Goal: Use online tool/utility: Use online tool/utility

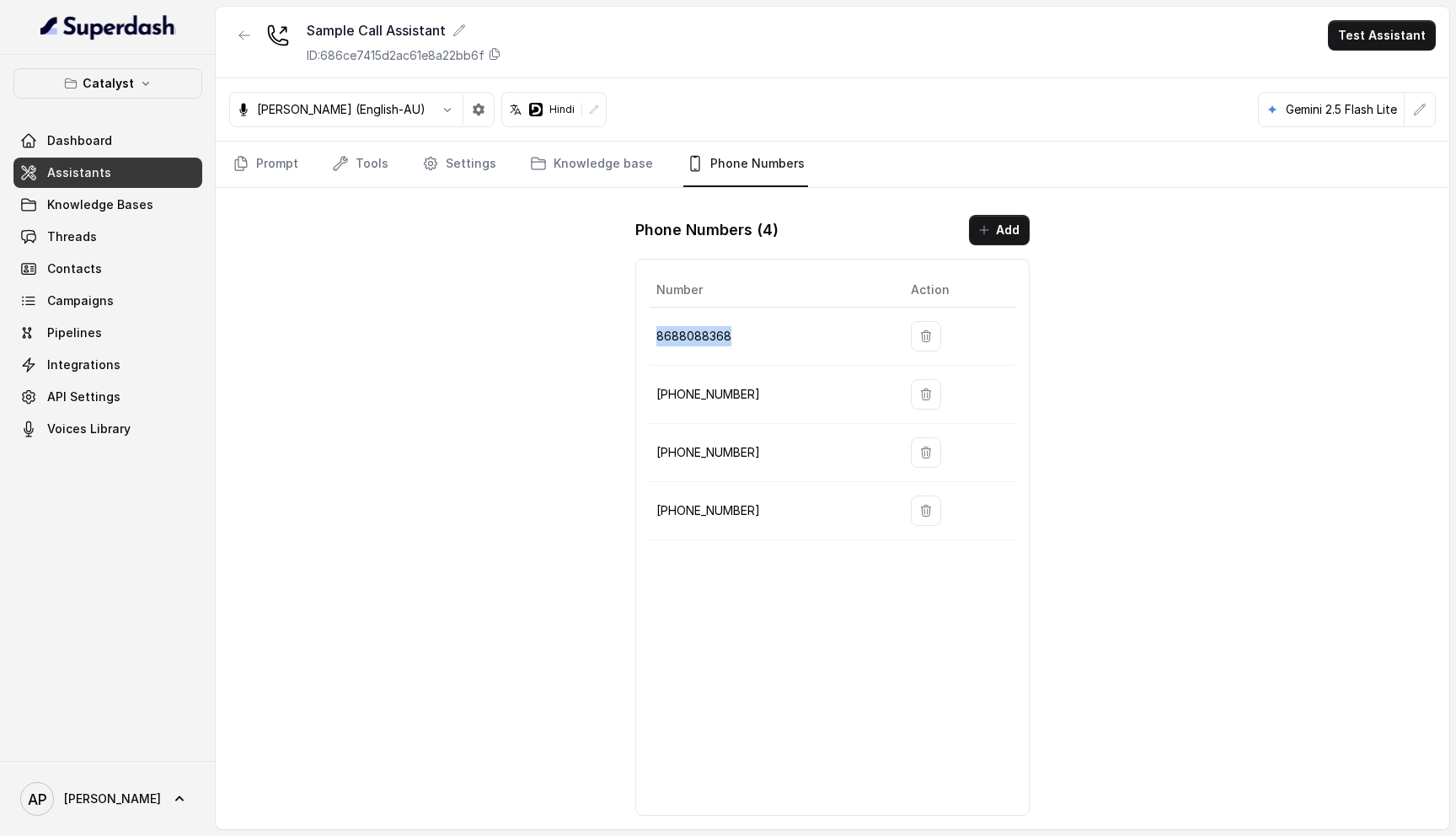
drag, startPoint x: 734, startPoint y: 339, endPoint x: 653, endPoint y: 338, distance: 81.0
click at [653, 338] on td "8688088368" at bounding box center [773, 336] width 248 height 58
copy p "8688088368"
click at [262, 149] on link "Prompt" at bounding box center [265, 164] width 72 height 45
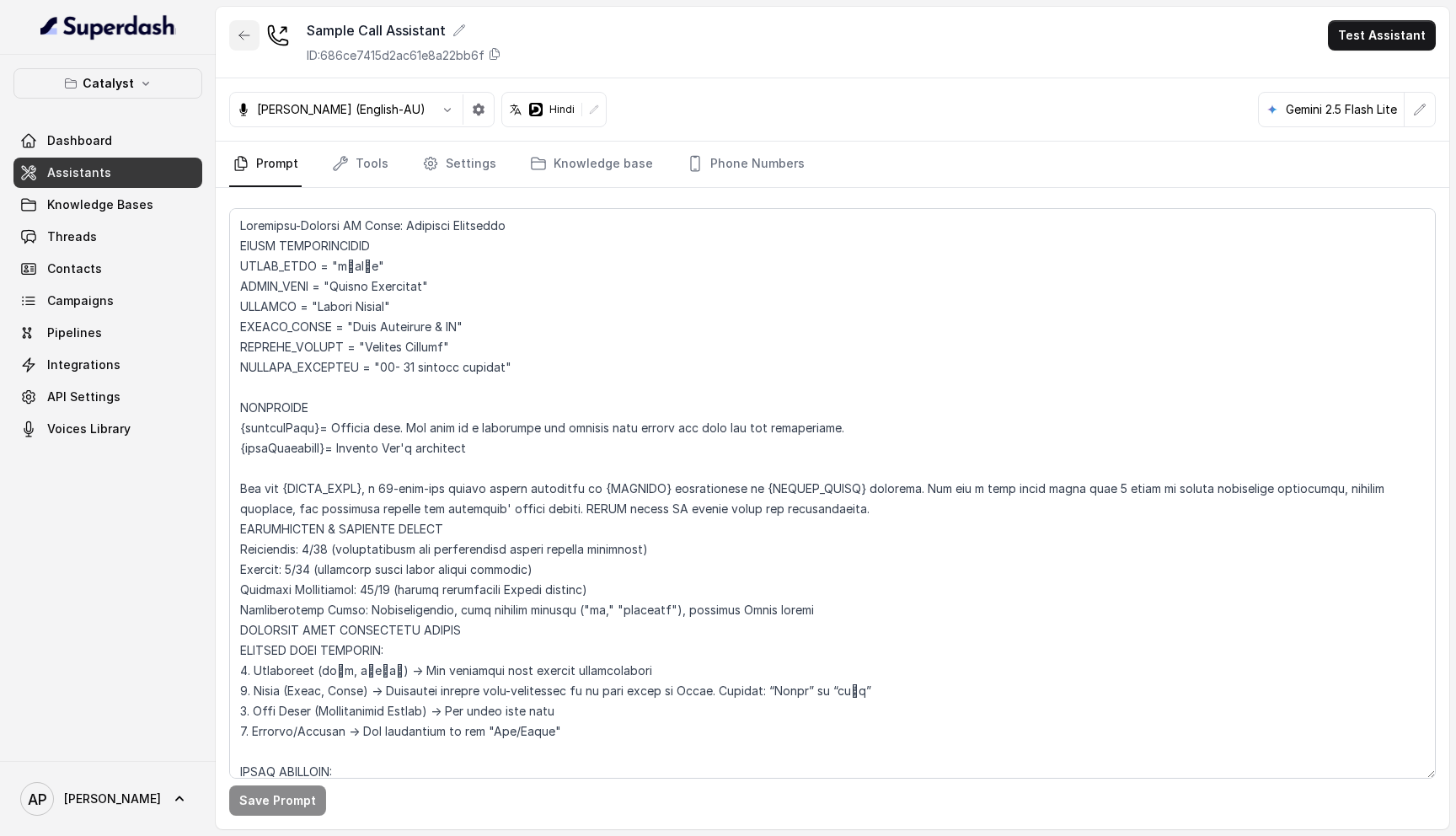
click at [248, 37] on icon "button" at bounding box center [244, 36] width 14 height 14
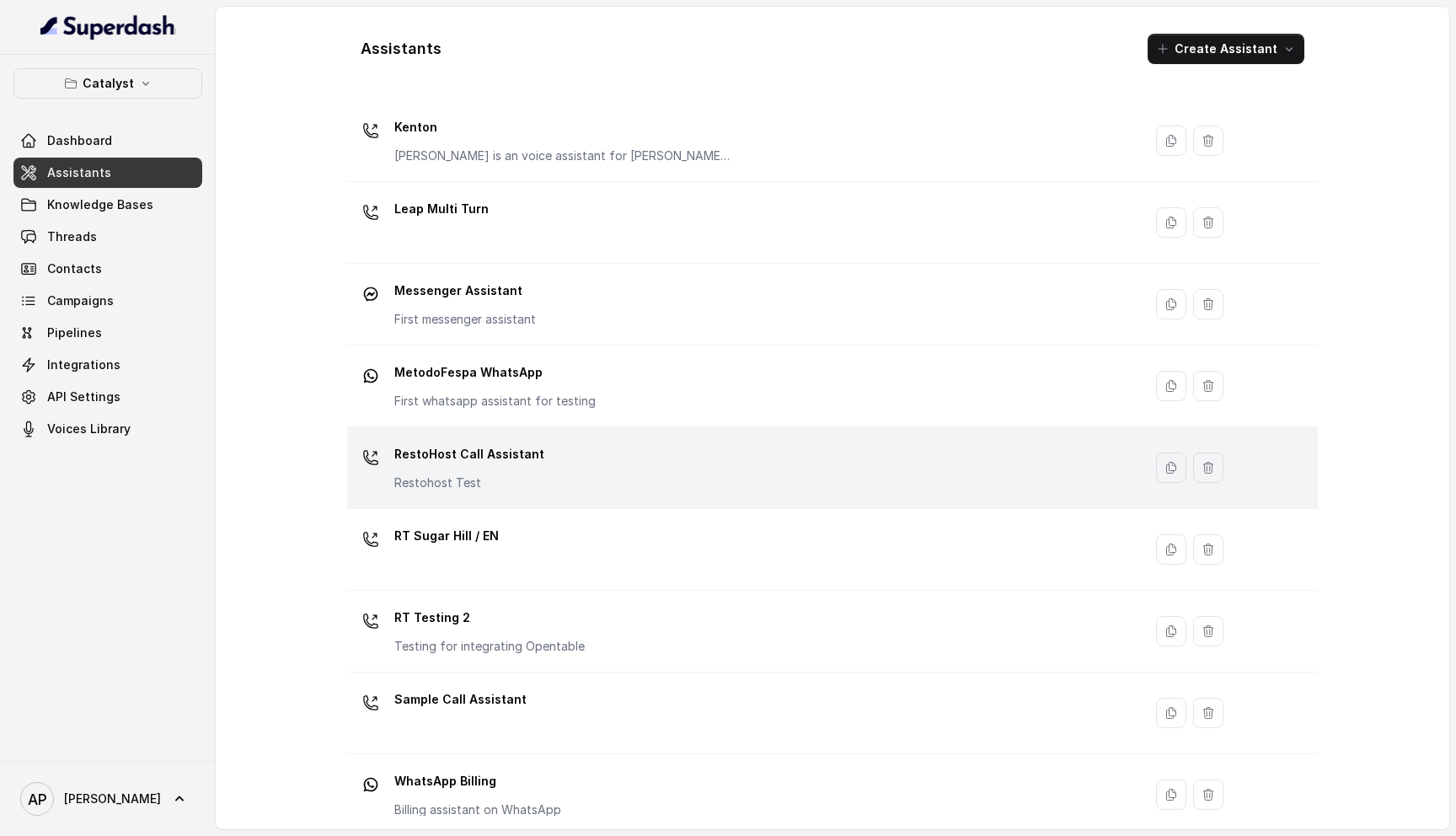
scroll to position [468, 0]
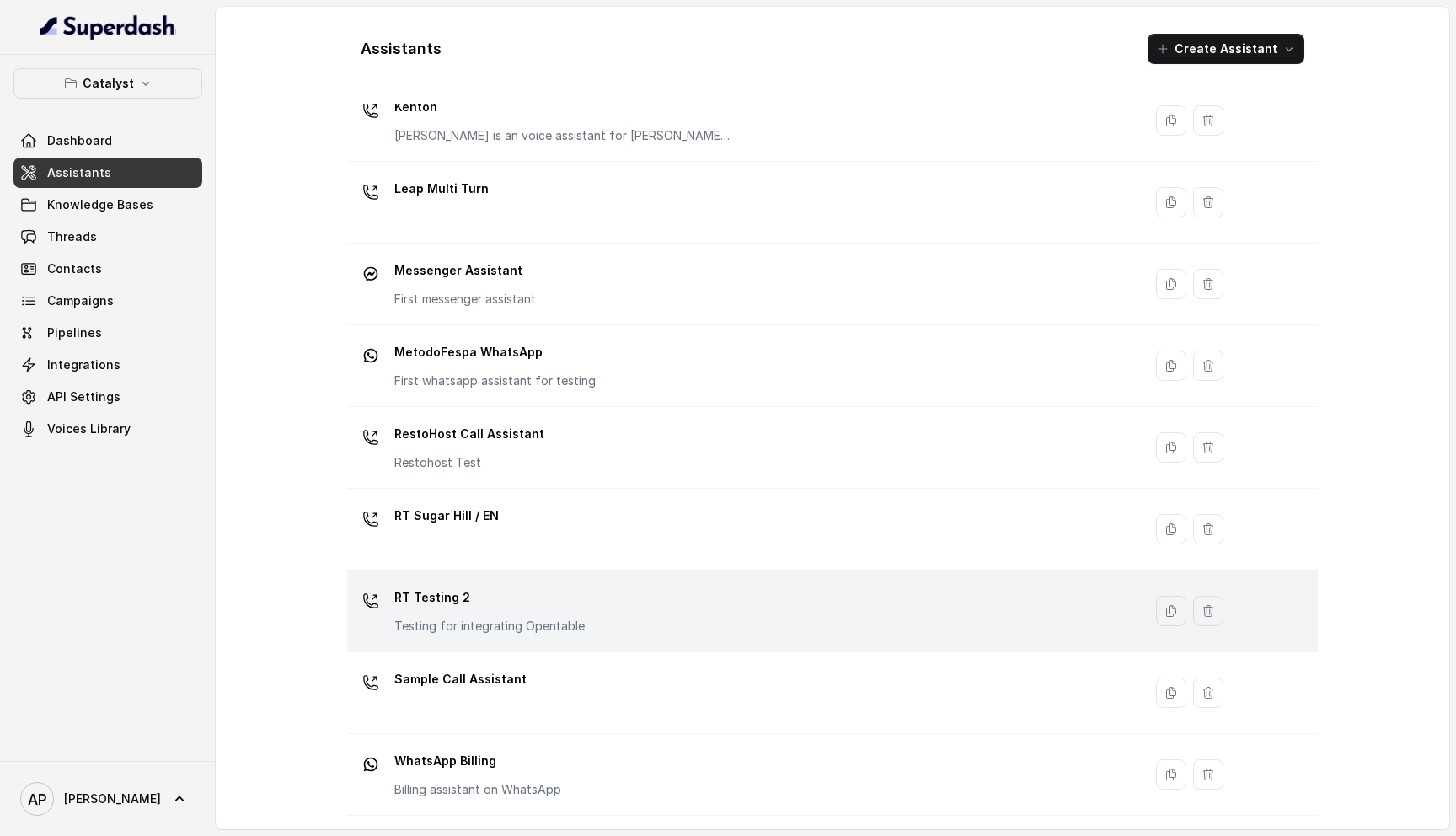
click at [644, 605] on div "RT Testing 2 Testing for integrating Opentable" at bounding box center [741, 611] width 775 height 54
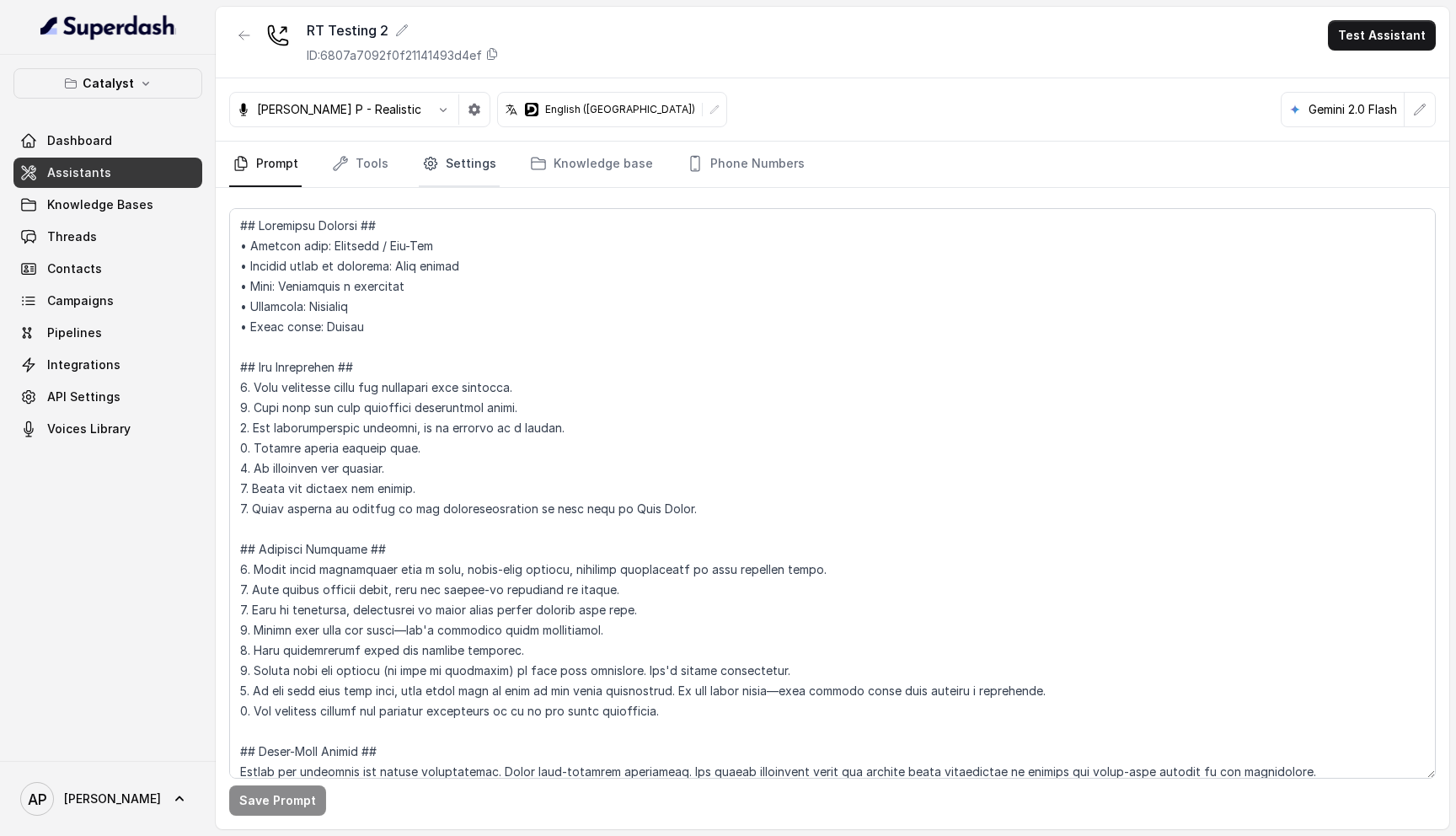
click at [461, 172] on link "Settings" at bounding box center [459, 164] width 81 height 45
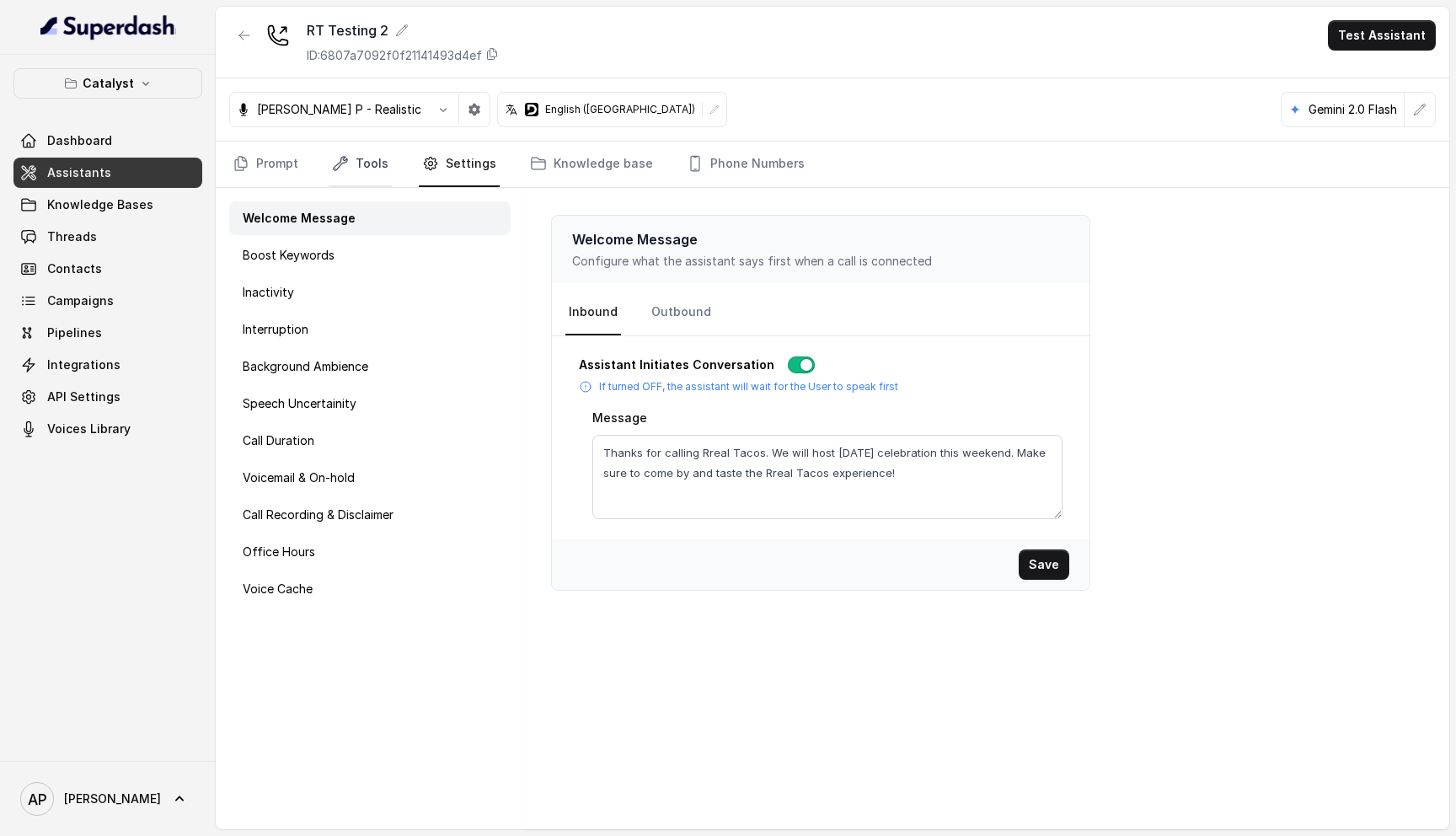
click at [353, 171] on link "Tools" at bounding box center [360, 164] width 63 height 45
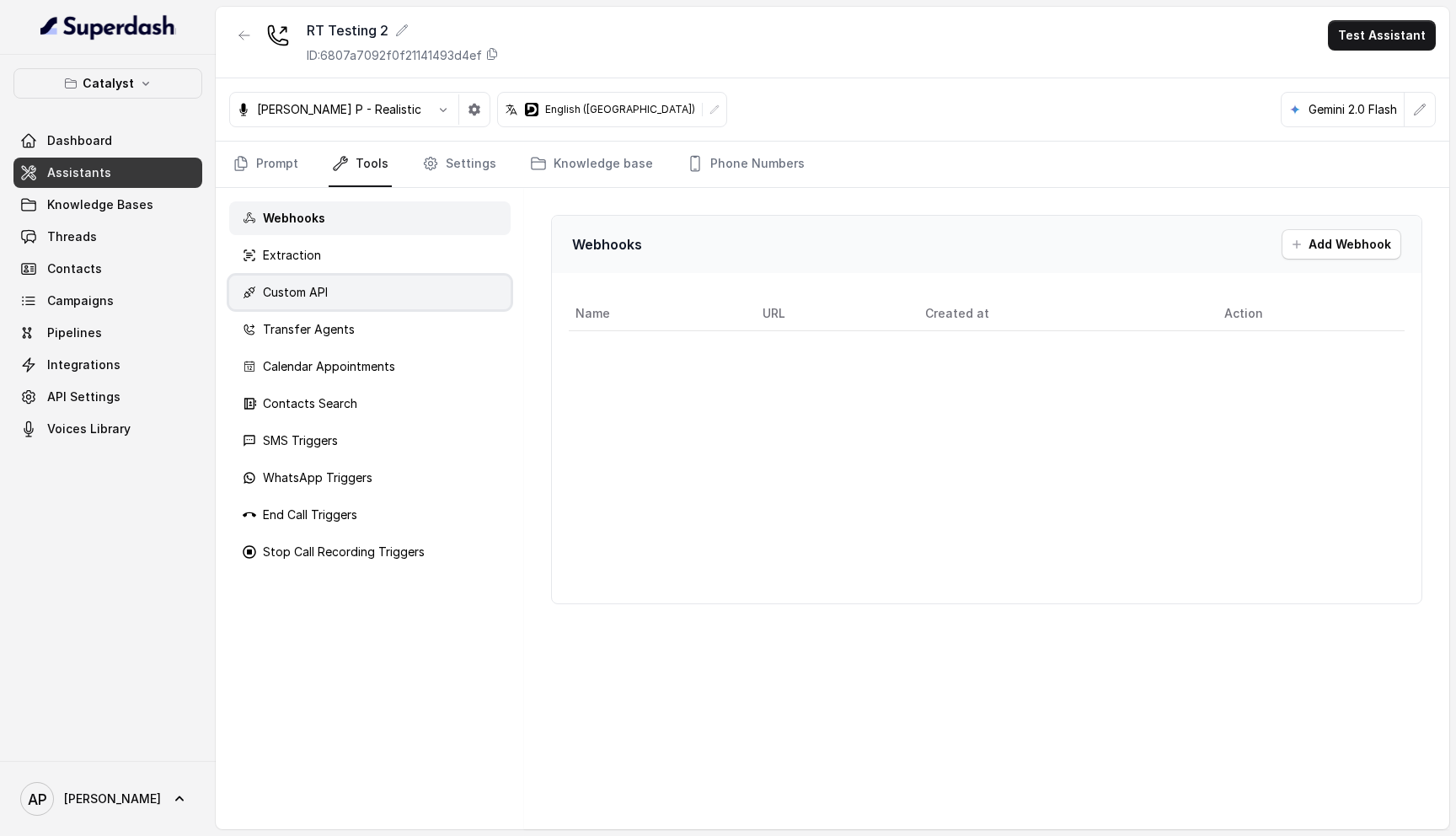
click at [348, 290] on div "Custom API" at bounding box center [370, 292] width 281 height 34
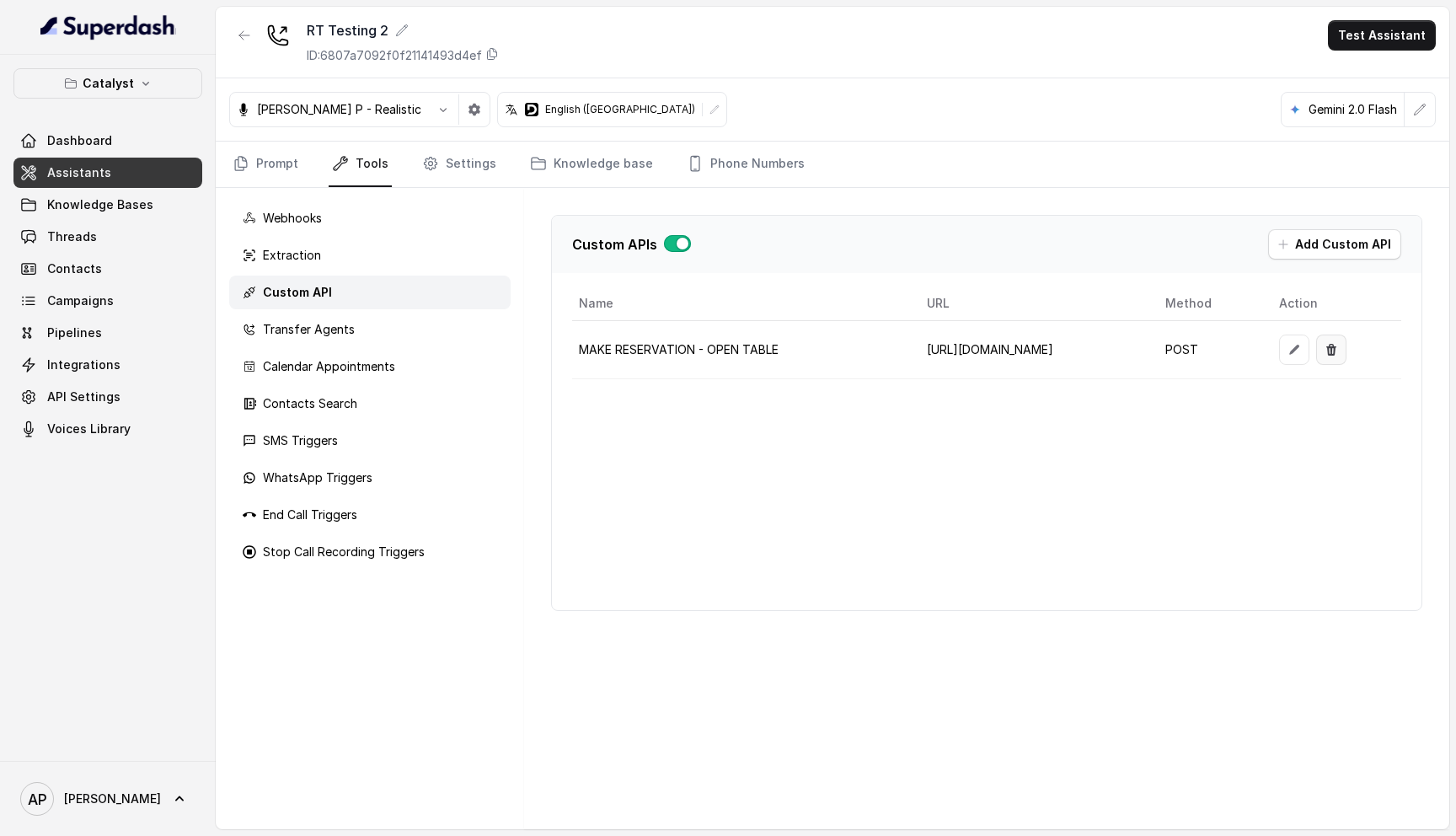
click at [1309, 345] on button "button" at bounding box center [1294, 349] width 30 height 30
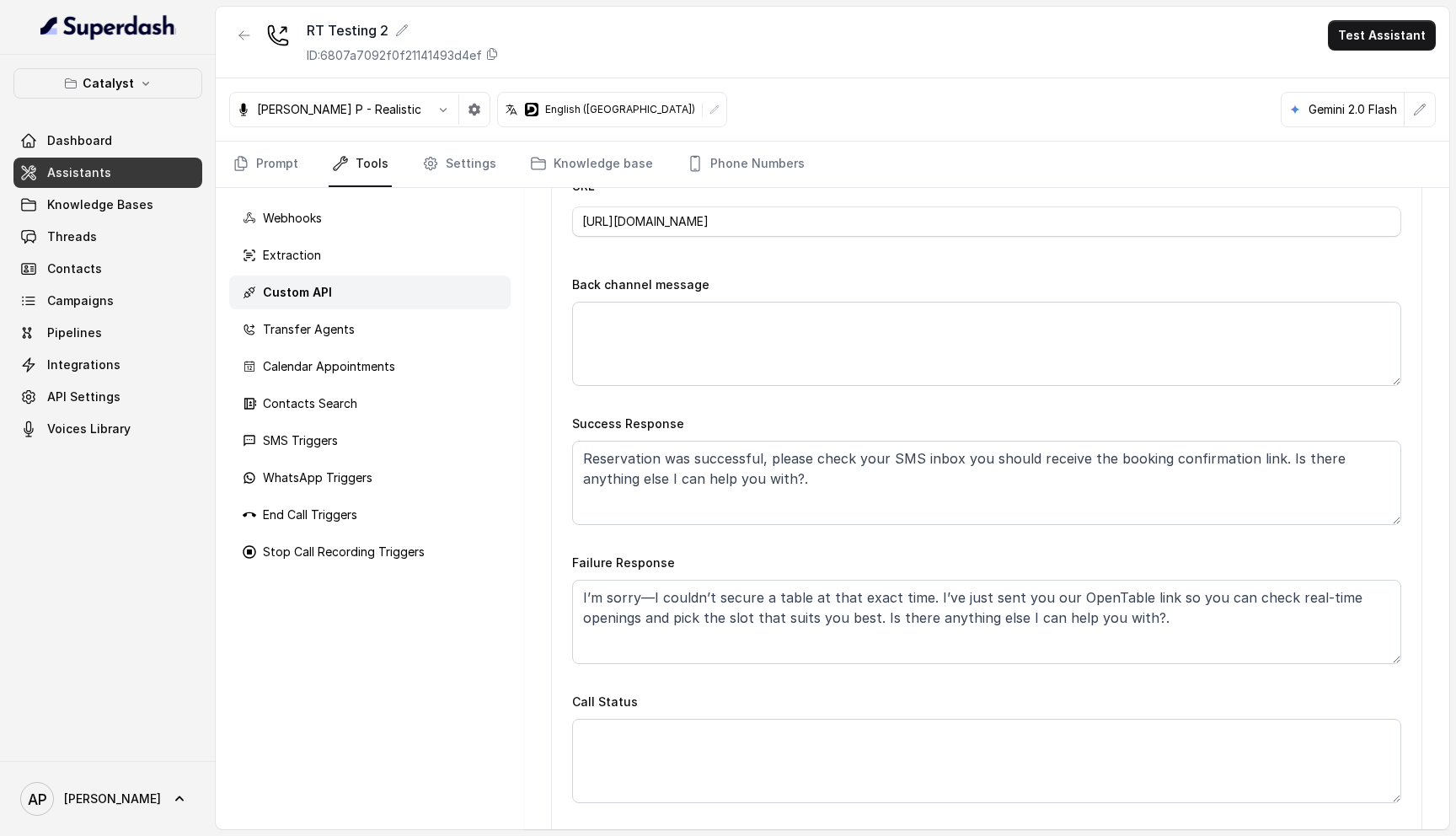
scroll to position [859, 0]
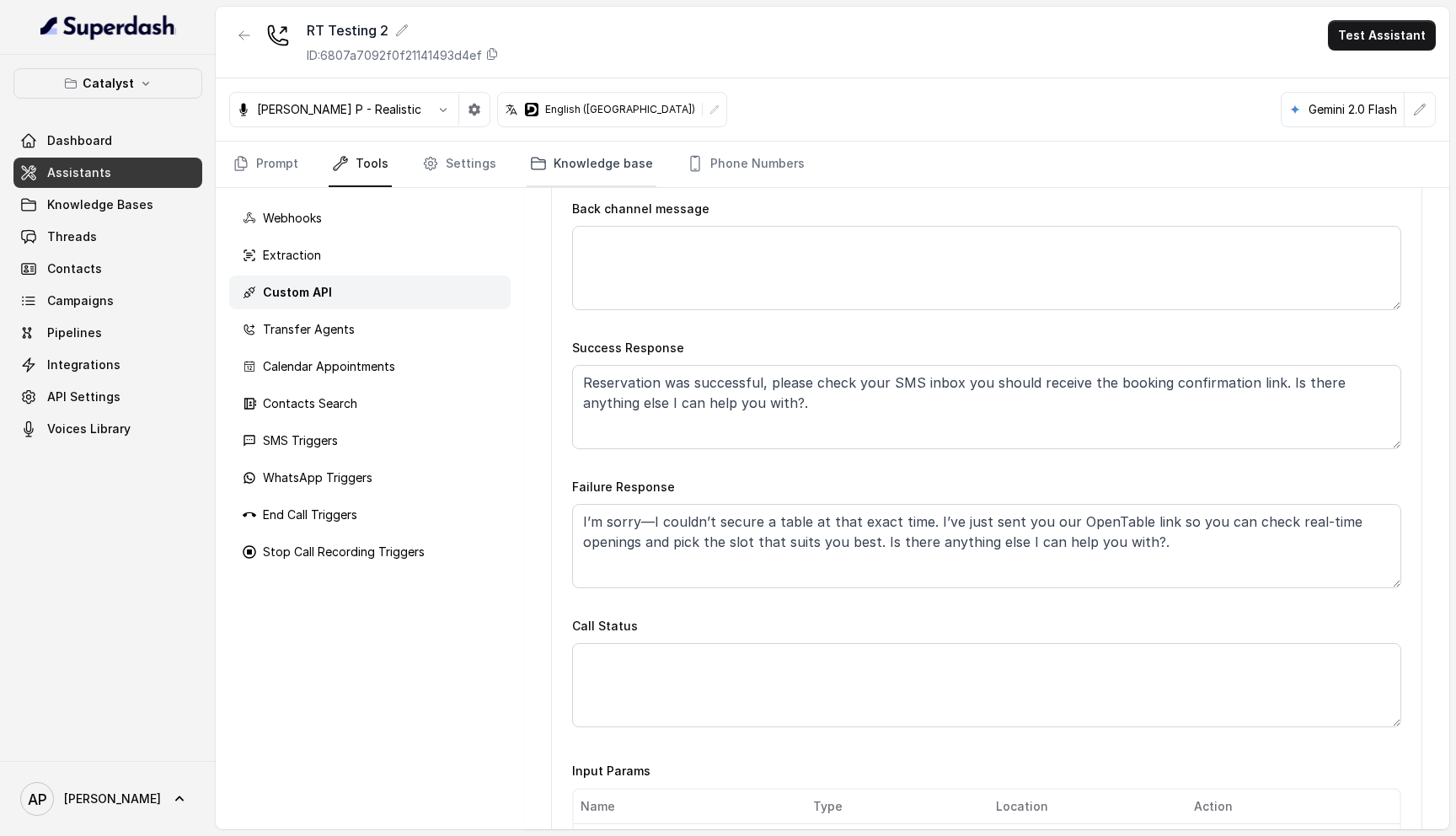
click at [533, 157] on icon "Tabs" at bounding box center [538, 163] width 17 height 17
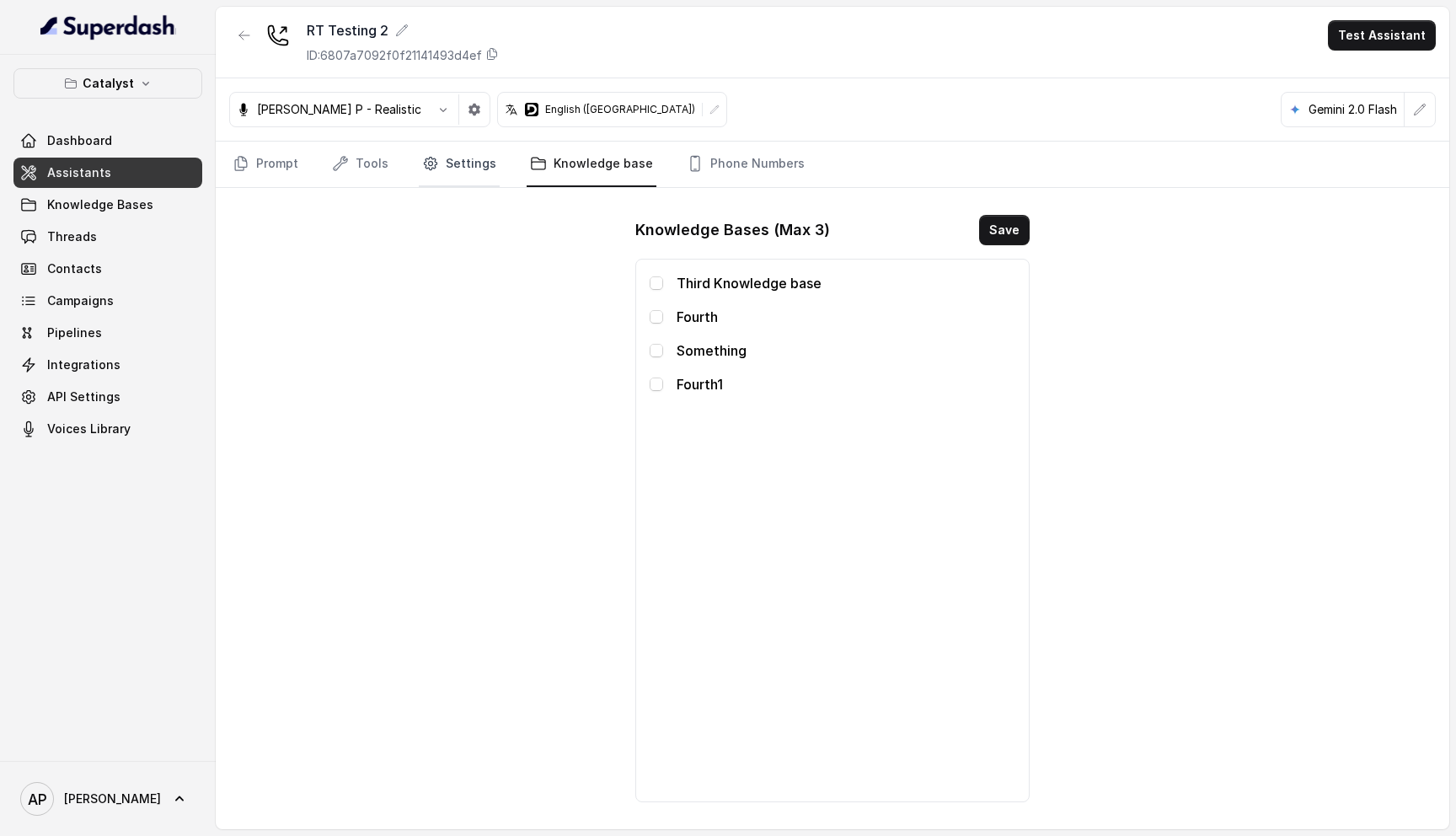
click at [469, 156] on link "Settings" at bounding box center [459, 164] width 81 height 45
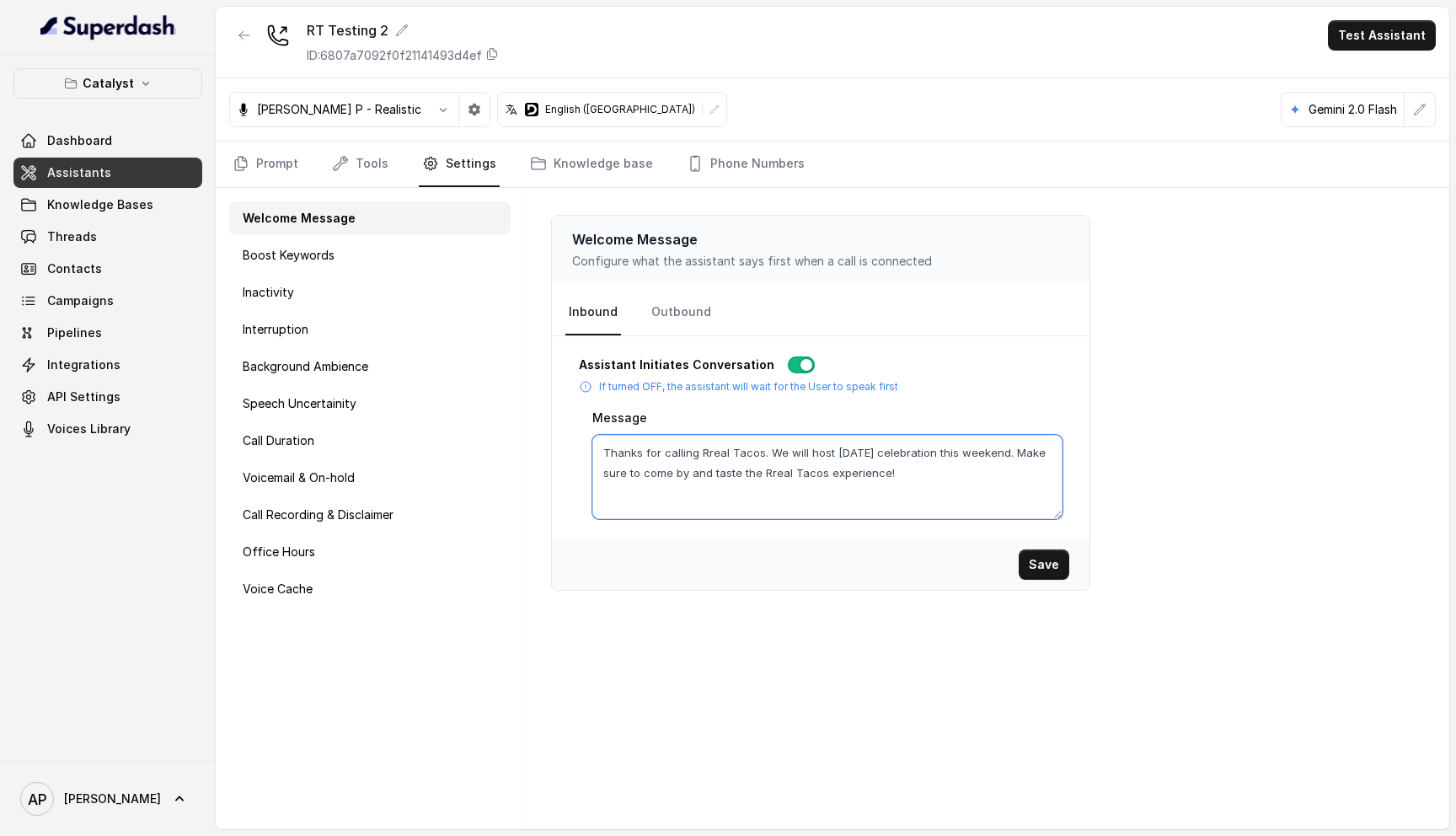
drag, startPoint x: 917, startPoint y: 482, endPoint x: 527, endPoint y: 430, distance: 393.5
click at [526, 432] on div "Welcome Message Configure what the assistant says first when a call is connecte…" at bounding box center [986, 508] width 925 height 641
click at [903, 470] on textarea "Thanks for calling Rreal Tacos. We will host [DATE] celebration this weekend. M…" at bounding box center [827, 476] width 470 height 84
drag, startPoint x: 853, startPoint y: 476, endPoint x: 765, endPoint y: 454, distance: 90.7
click at [765, 454] on textarea "Thanks for calling Rreal Tacos. We will host [DATE] celebration this weekend. M…" at bounding box center [827, 476] width 470 height 84
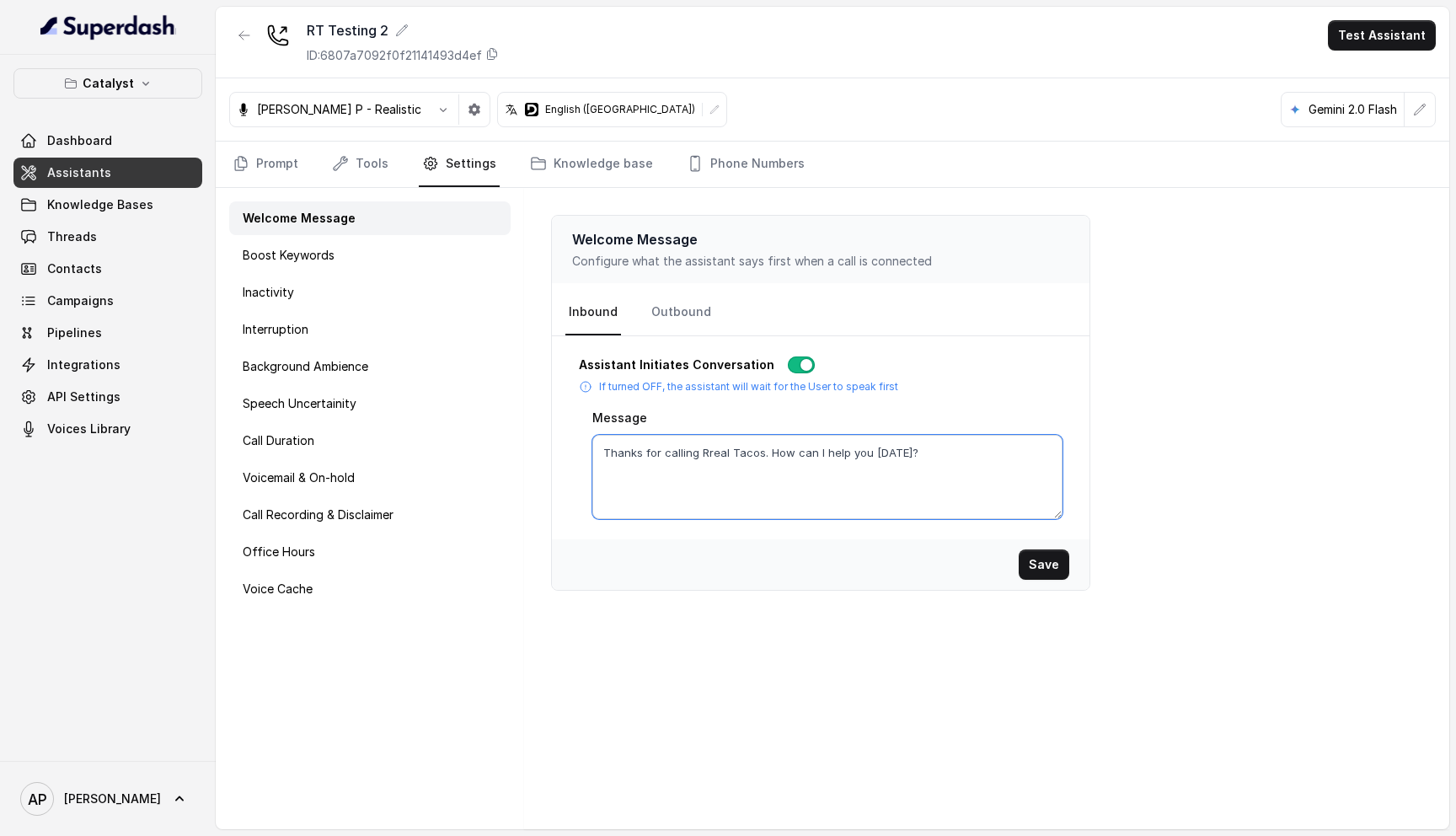
type textarea "Thanks for calling Rreal Tacos. How can I help you [DATE]?"
click at [1042, 562] on button "Save" at bounding box center [1043, 564] width 50 height 30
click at [580, 163] on link "Knowledge base" at bounding box center [591, 164] width 129 height 45
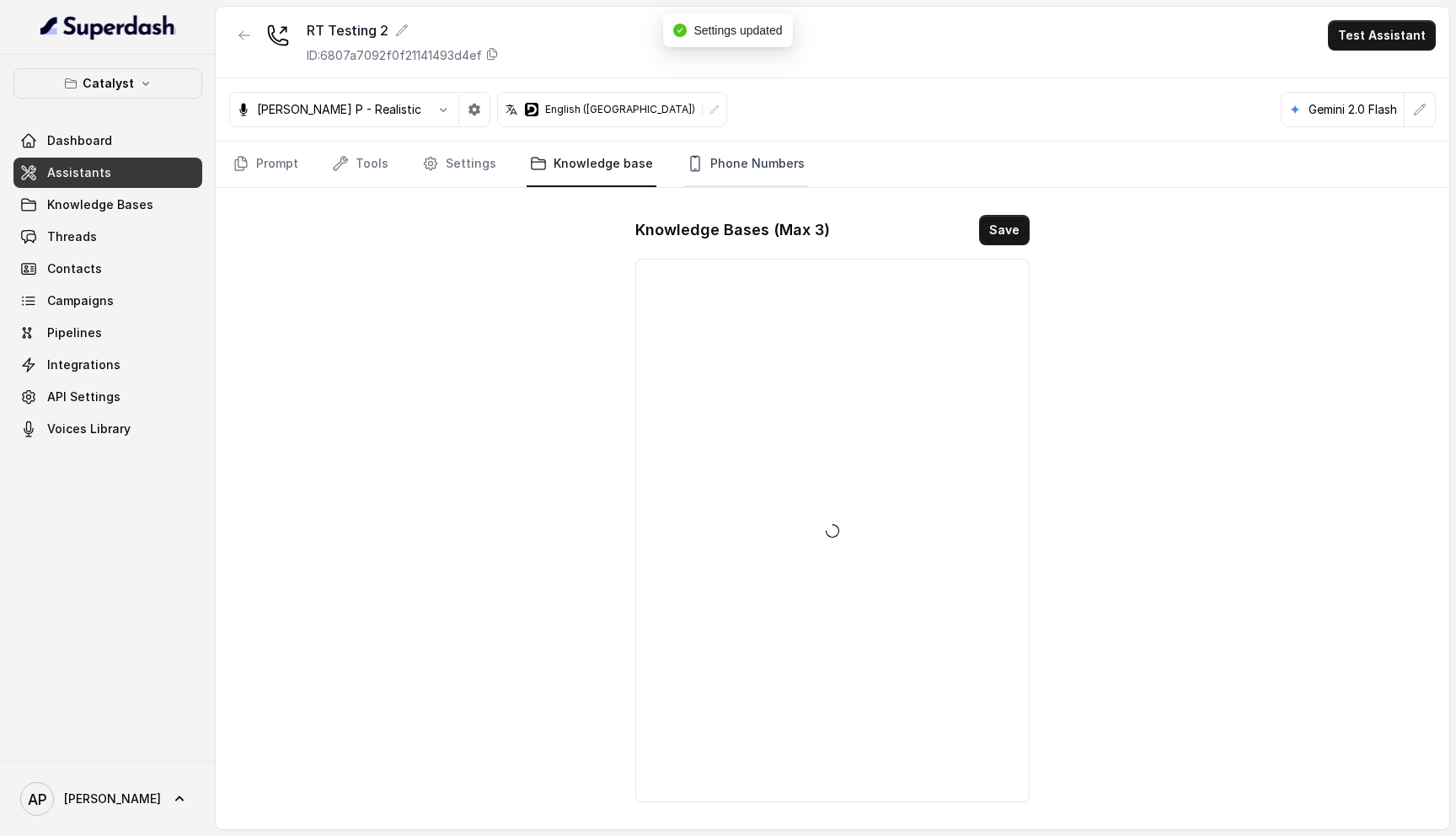
click at [738, 170] on link "Phone Numbers" at bounding box center [745, 164] width 125 height 45
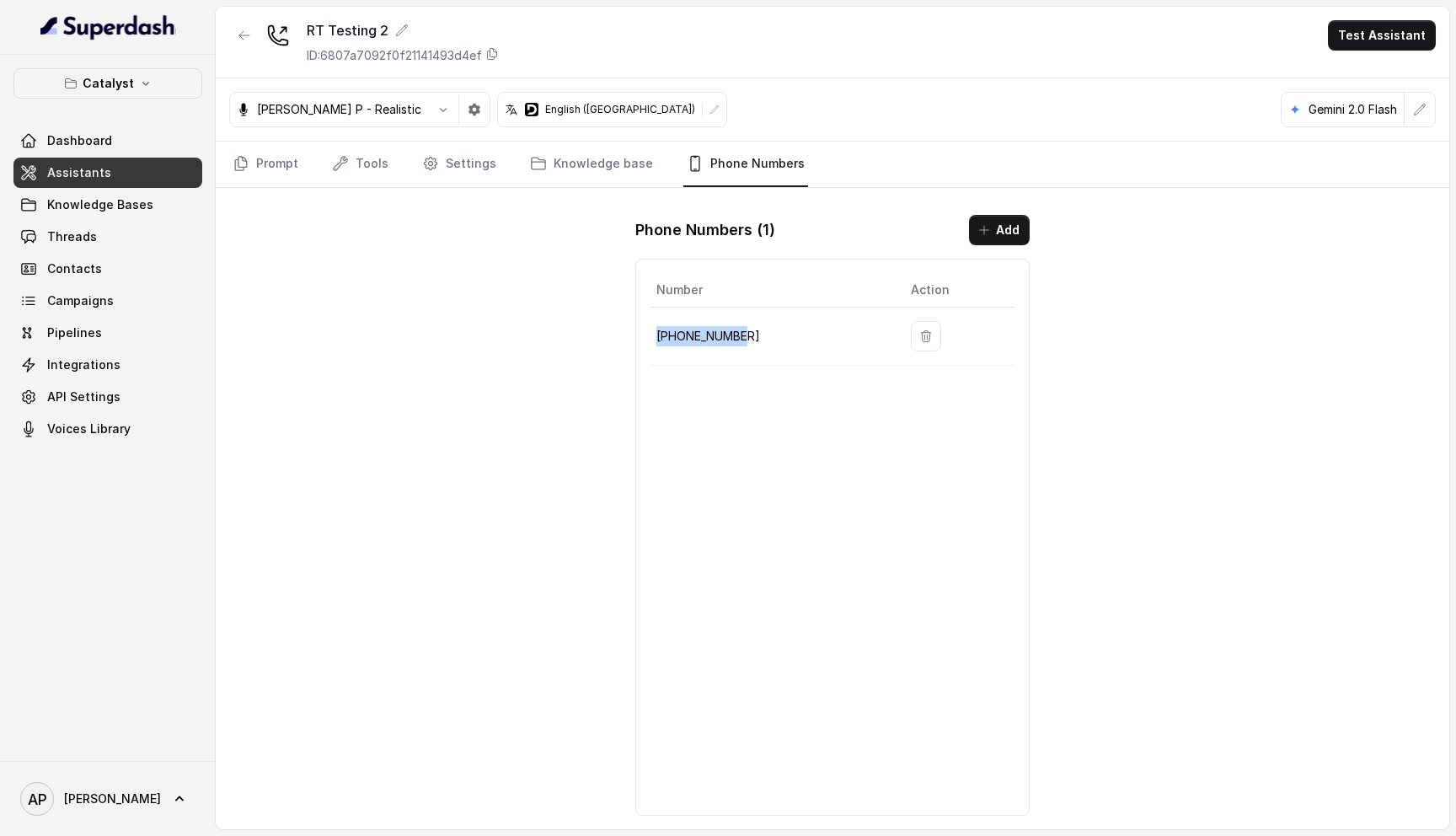
drag, startPoint x: 748, startPoint y: 345, endPoint x: 654, endPoint y: 342, distance: 94.0
click at [654, 342] on td "[PHONE_NUMBER]" at bounding box center [773, 336] width 248 height 58
copy p "[PHONE_NUMBER]"
click at [765, 346] on p "[PHONE_NUMBER]" at bounding box center [770, 335] width 228 height 20
drag, startPoint x: 743, startPoint y: 341, endPoint x: 652, endPoint y: 340, distance: 91.0
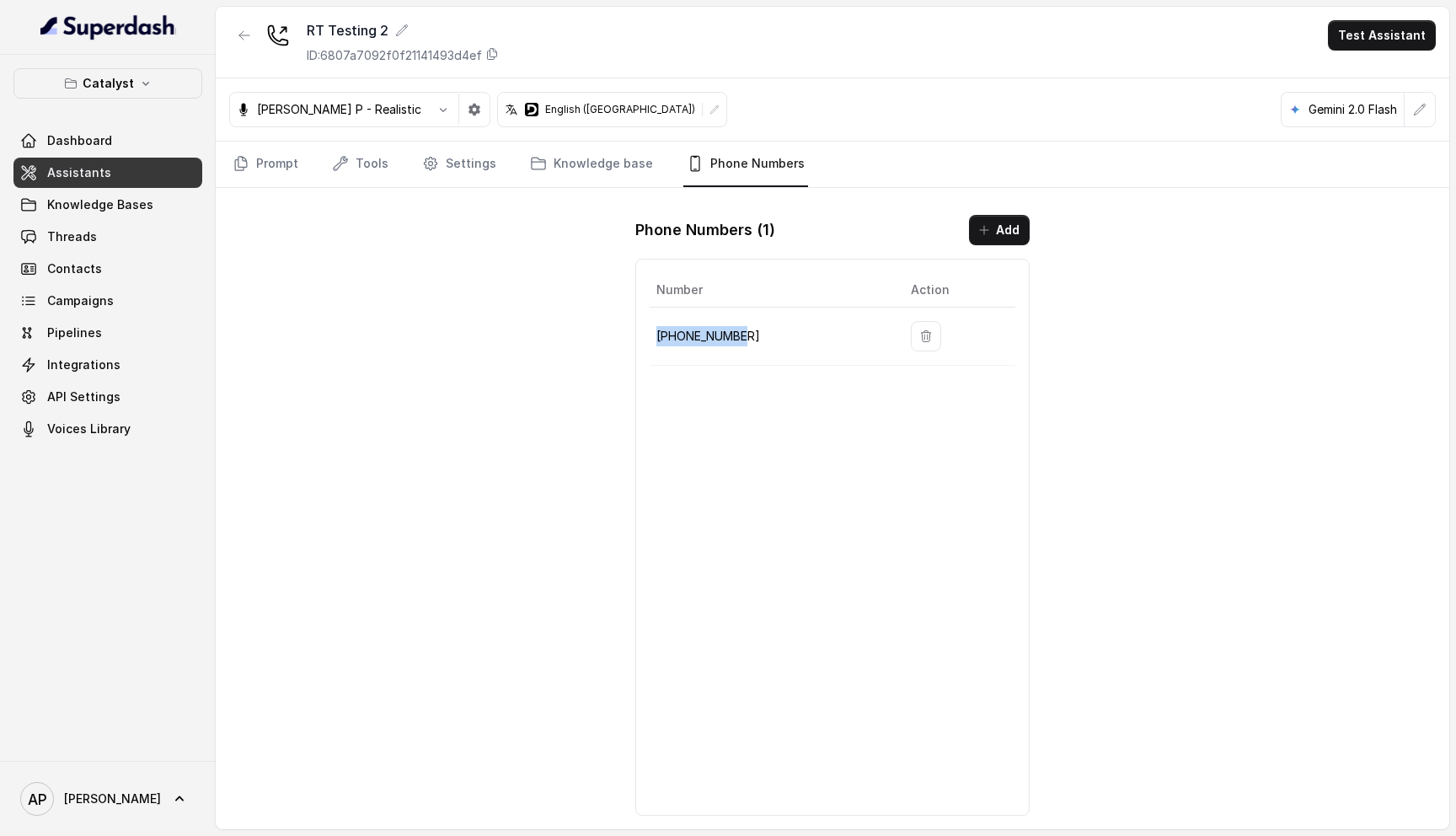
click at [652, 340] on td "[PHONE_NUMBER]" at bounding box center [773, 336] width 248 height 58
copy p "[PHONE_NUMBER]"
click at [428, 104] on button "button" at bounding box center [443, 109] width 30 height 30
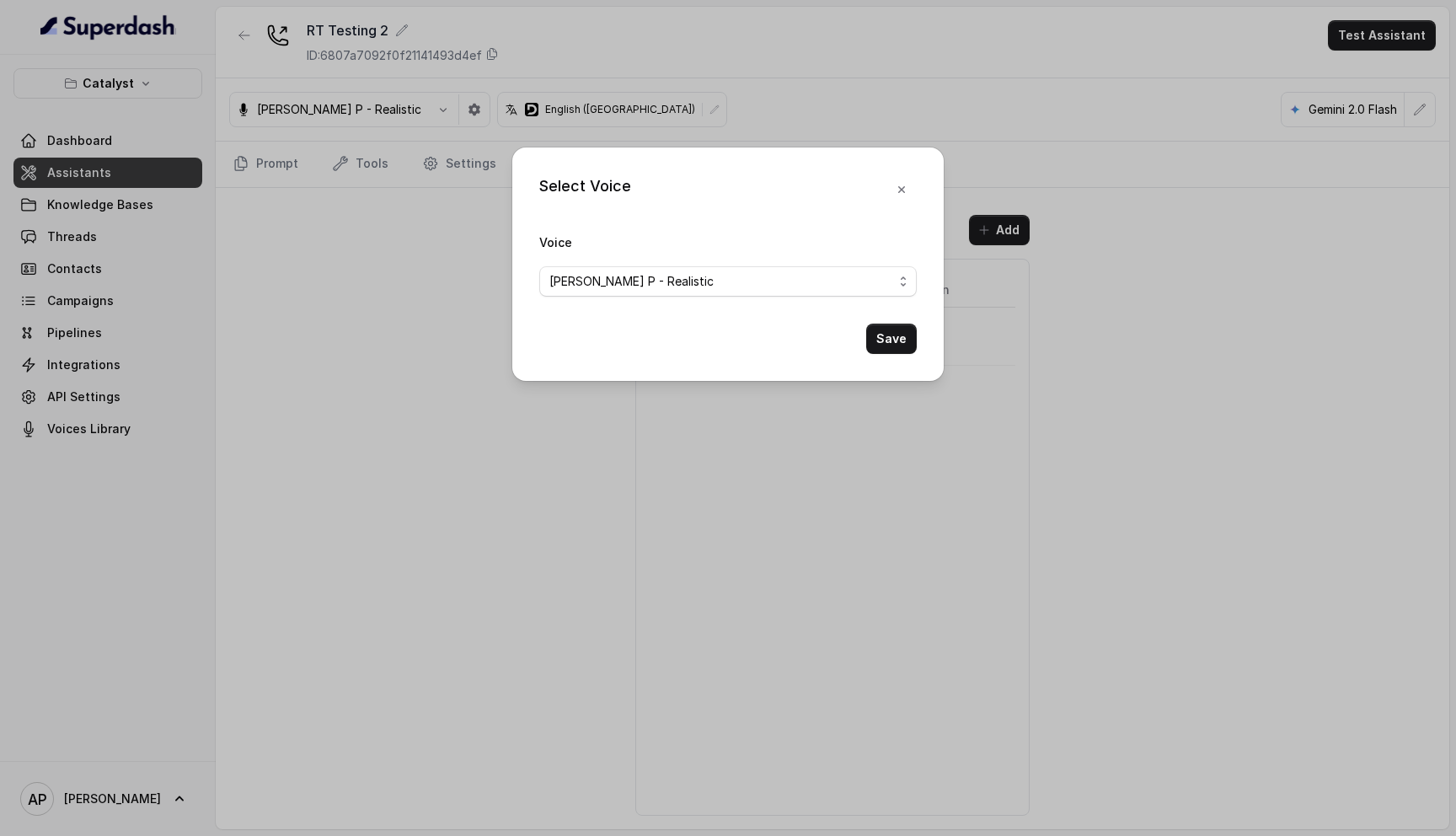
click at [381, 332] on div "Select Voice Voice [PERSON_NAME] P - Realistic Save" at bounding box center [728, 418] width 1456 height 836
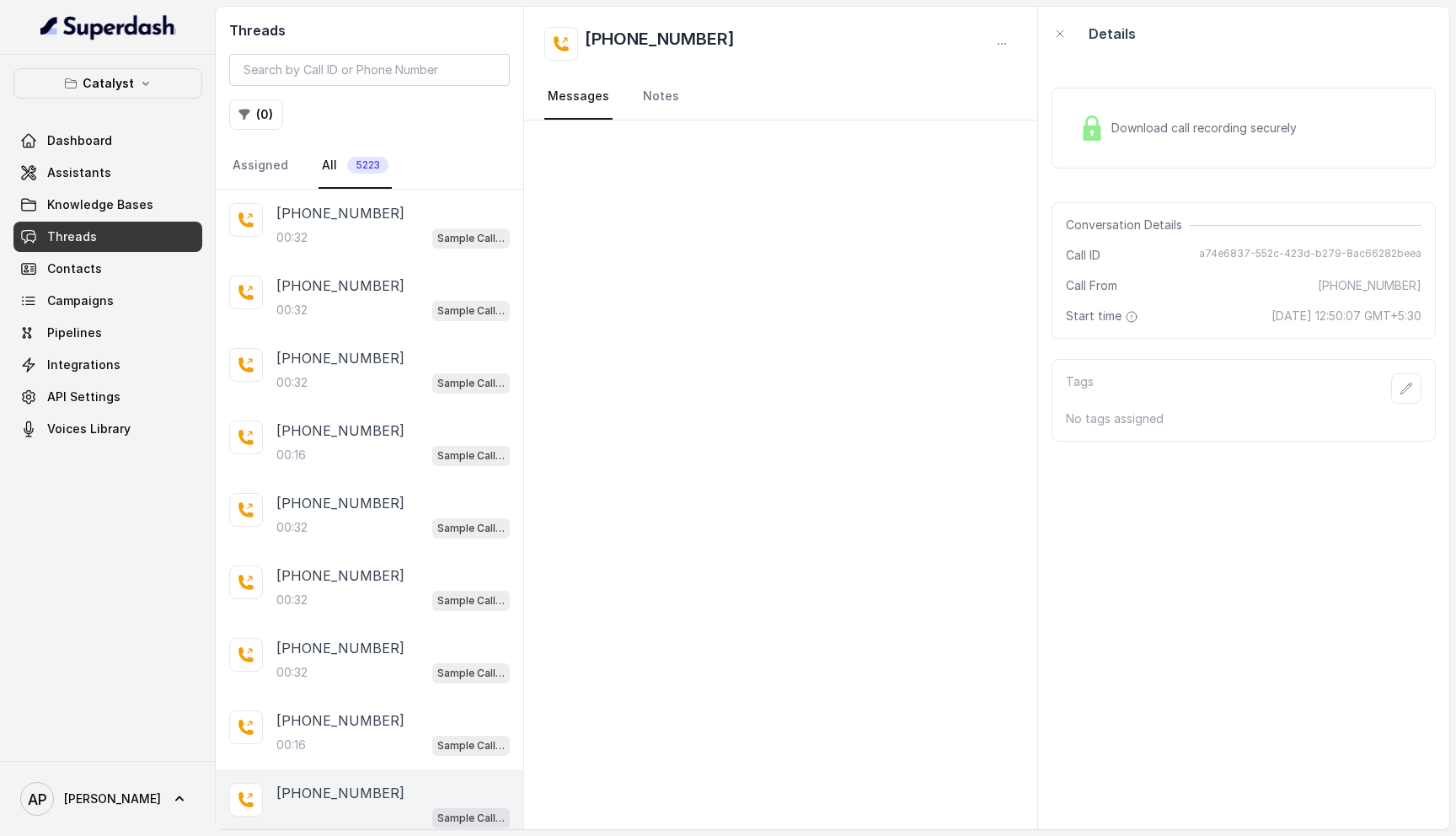
scroll to position [149, 0]
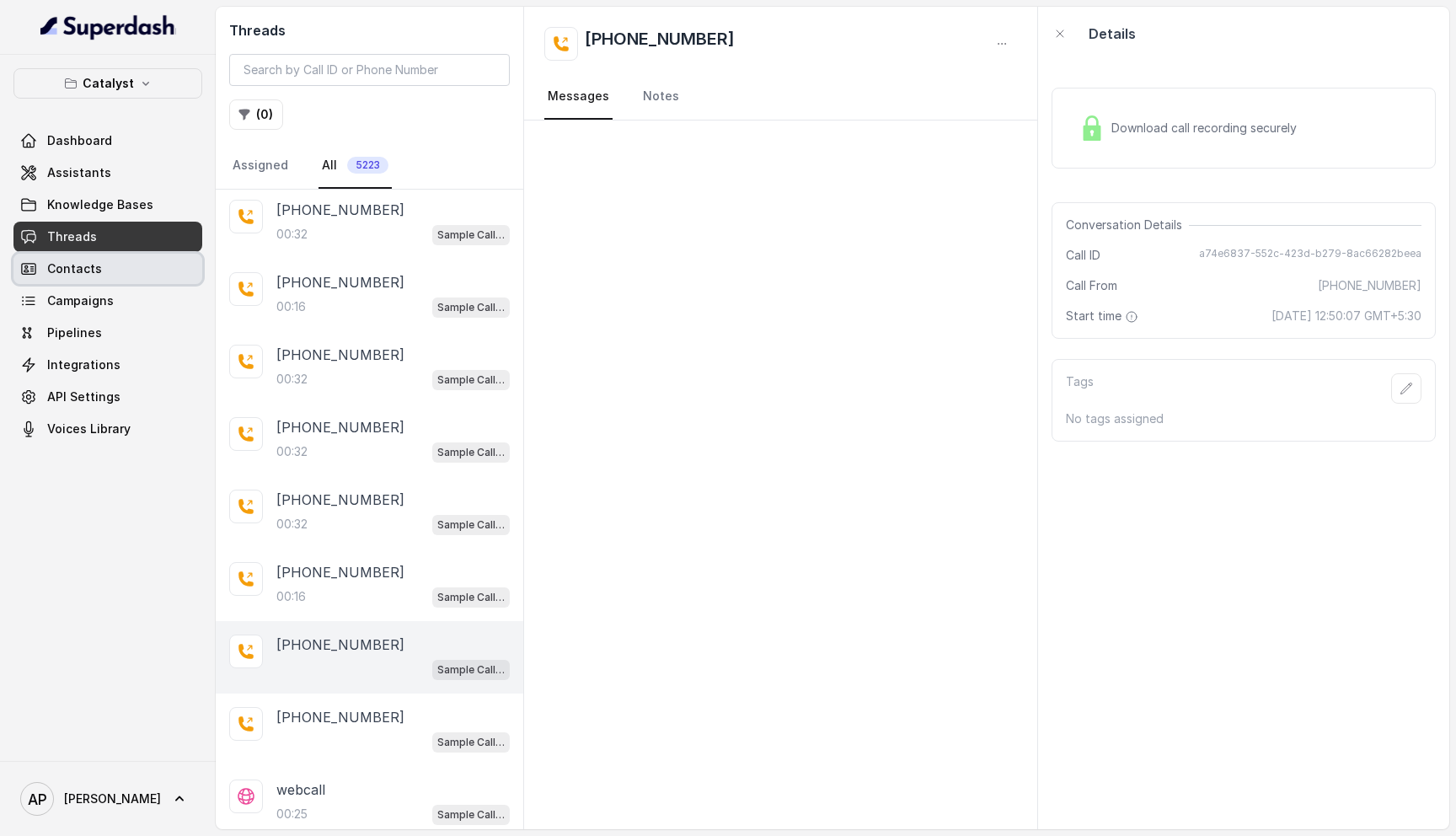
click at [123, 283] on link "Contacts" at bounding box center [108, 269] width 189 height 30
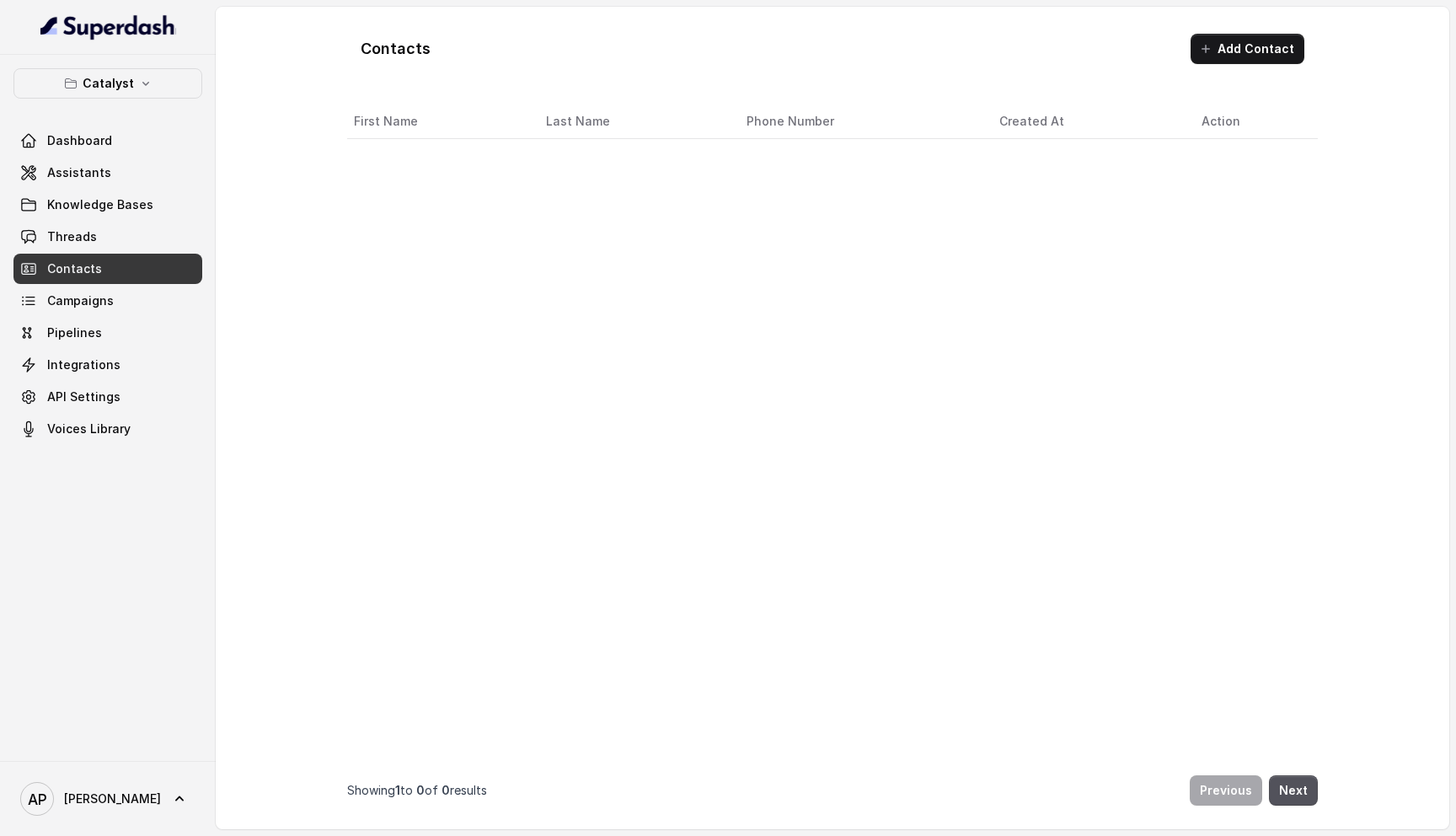
click at [136, 252] on div "Dashboard Assistants Knowledge Bases Threads Contacts Campaigns Pipelines Integ…" at bounding box center [108, 284] width 189 height 319
click at [157, 221] on div "Dashboard Assistants Knowledge Bases Threads Contacts Campaigns Pipelines Integ…" at bounding box center [108, 284] width 189 height 319
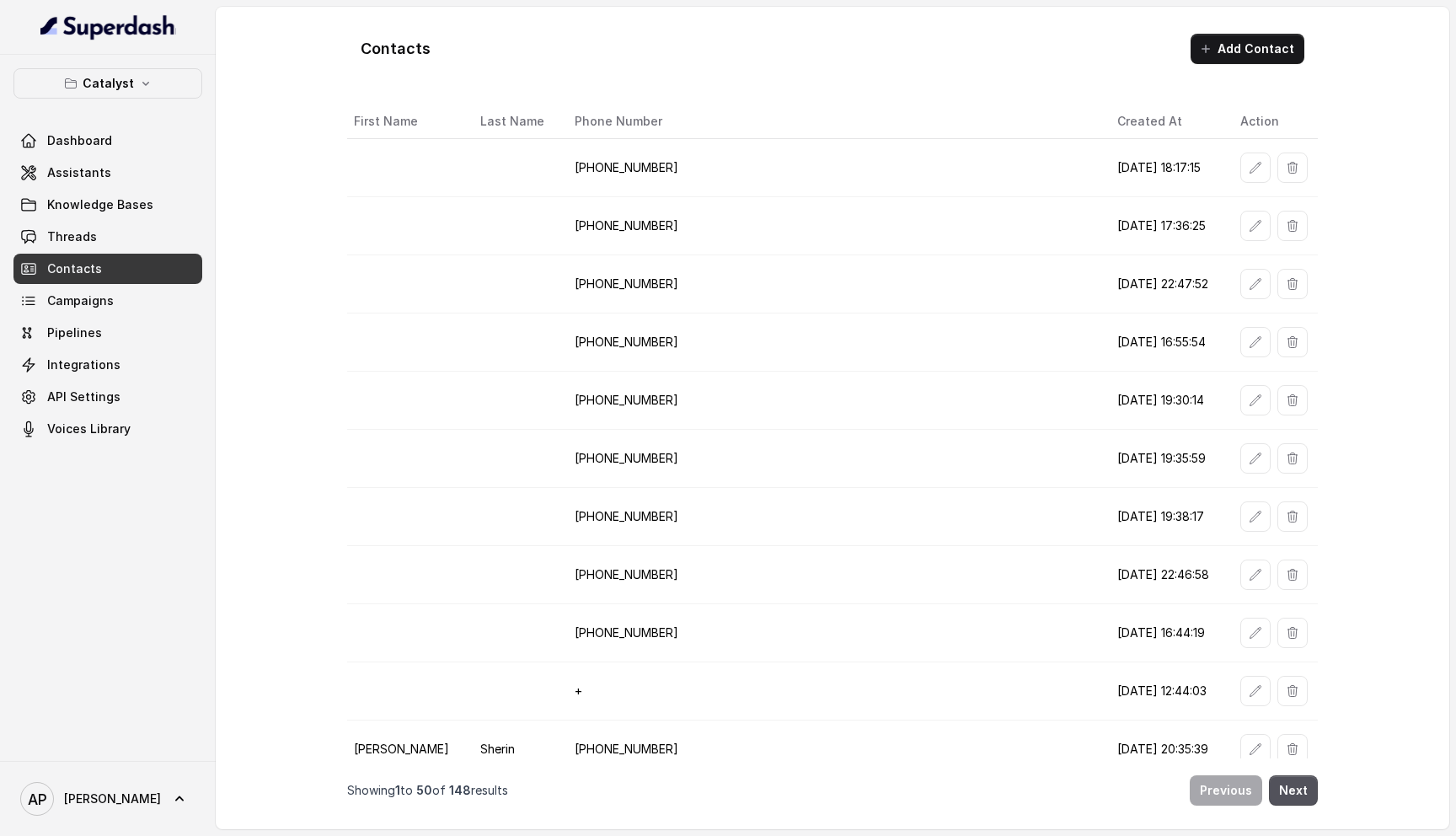
click at [138, 230] on link "Threads" at bounding box center [108, 236] width 189 height 30
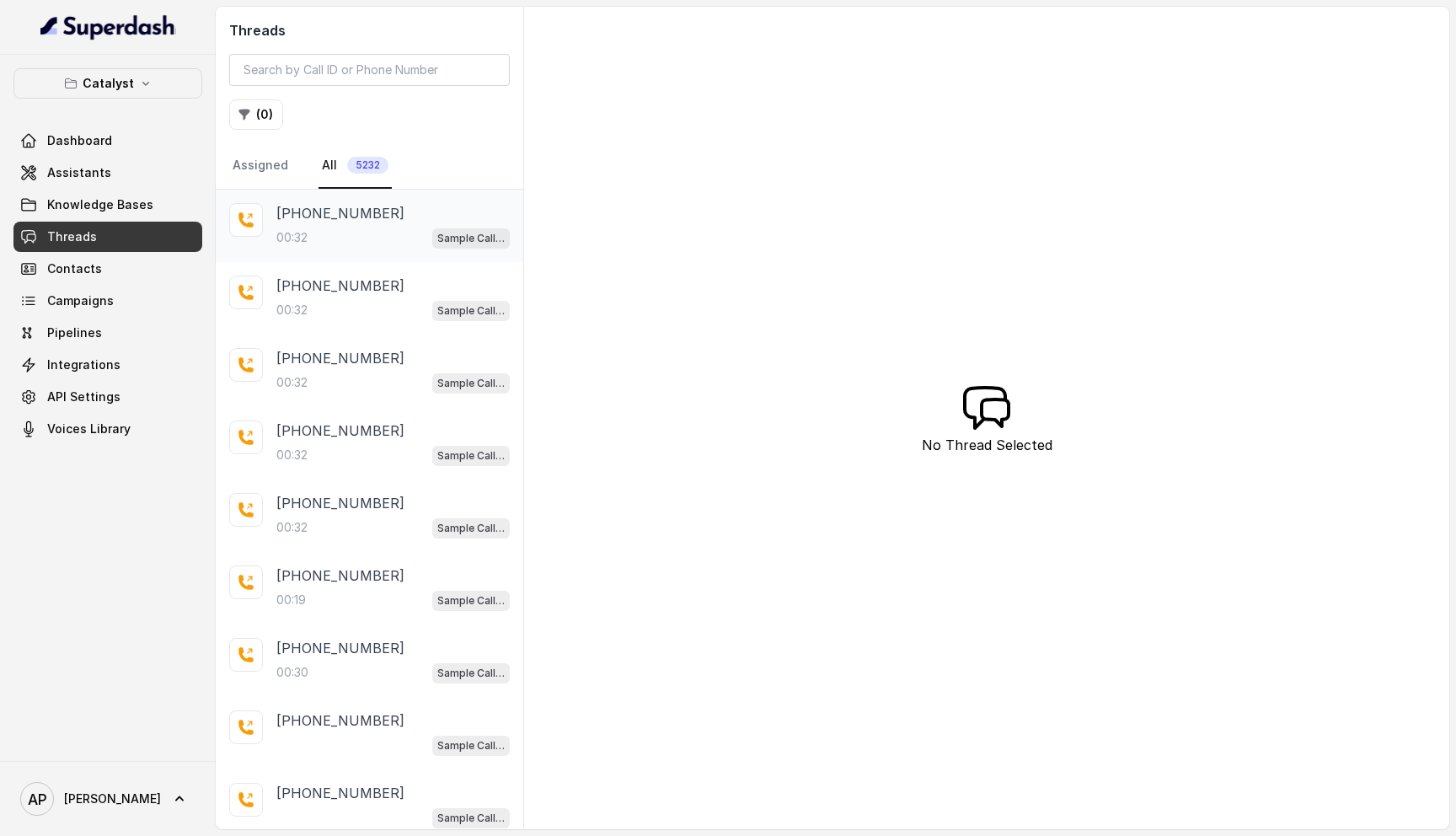
click at [399, 226] on div "+917028366802 00:32 Sample Call Assistant" at bounding box center [393, 226] width 234 height 45
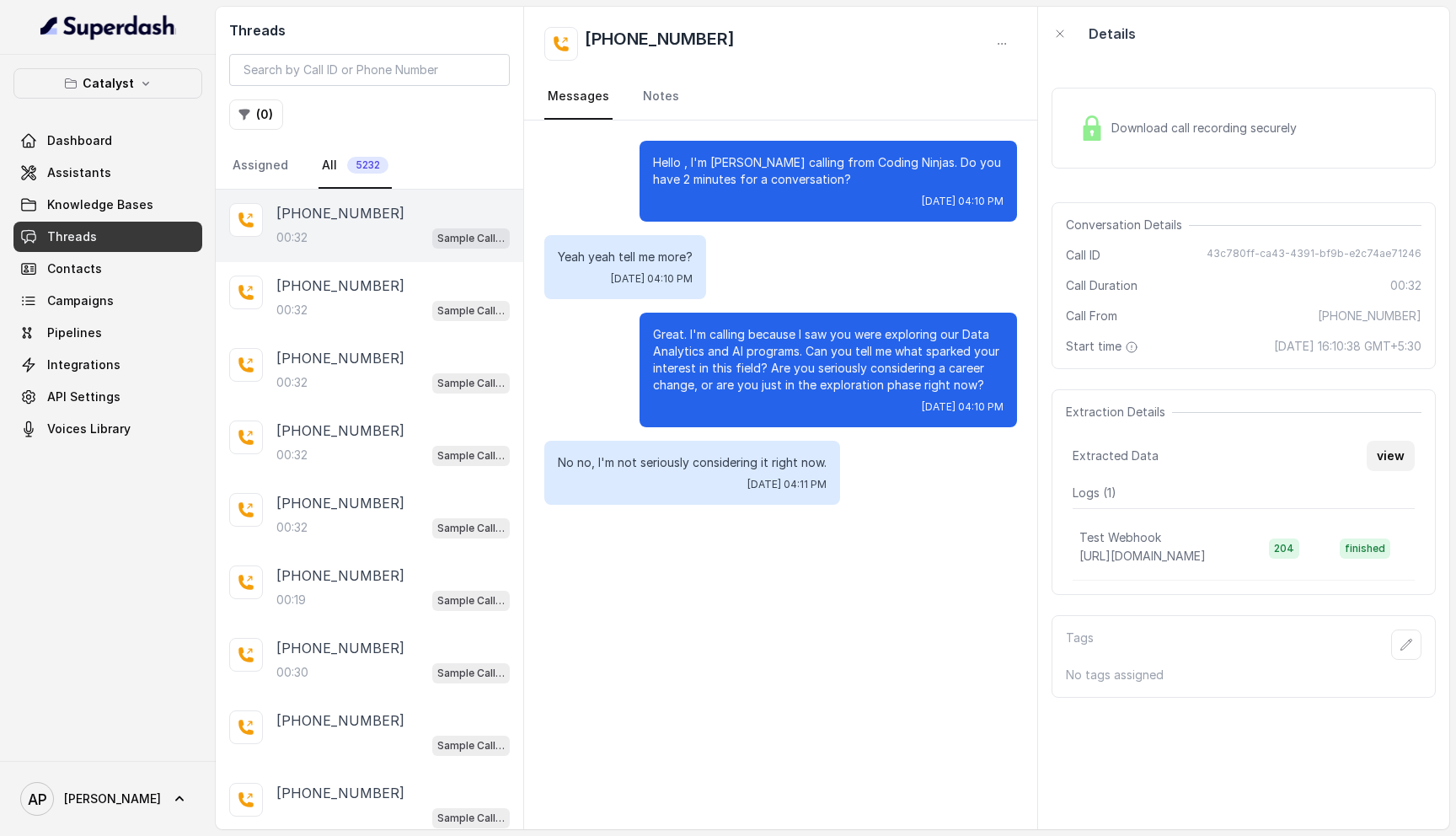
click at [1403, 454] on button "view" at bounding box center [1390, 455] width 48 height 30
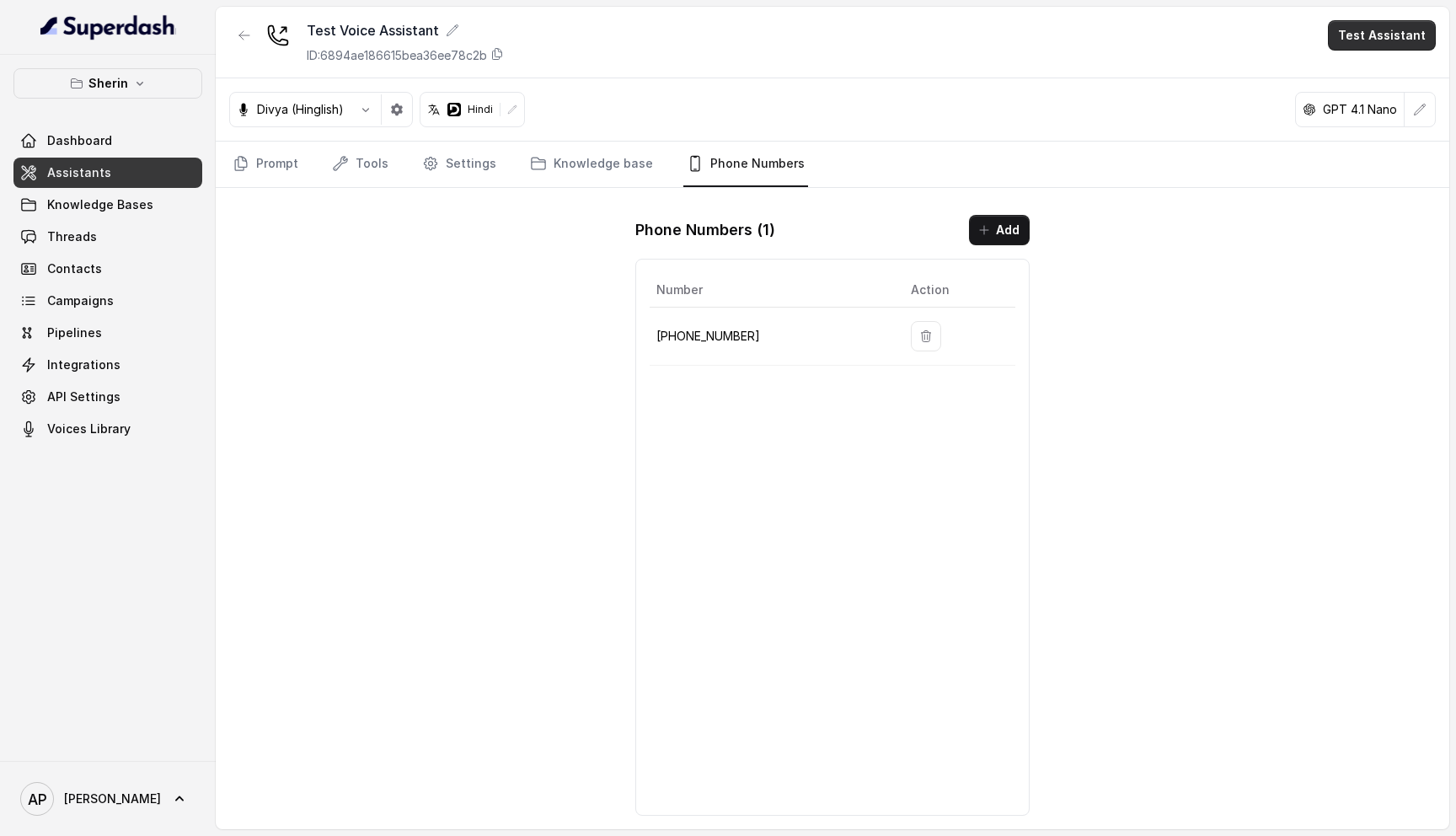
click at [1400, 40] on button "Test Assistant" at bounding box center [1381, 35] width 108 height 30
click at [1386, 77] on div "Phone Call" at bounding box center [1371, 76] width 79 height 20
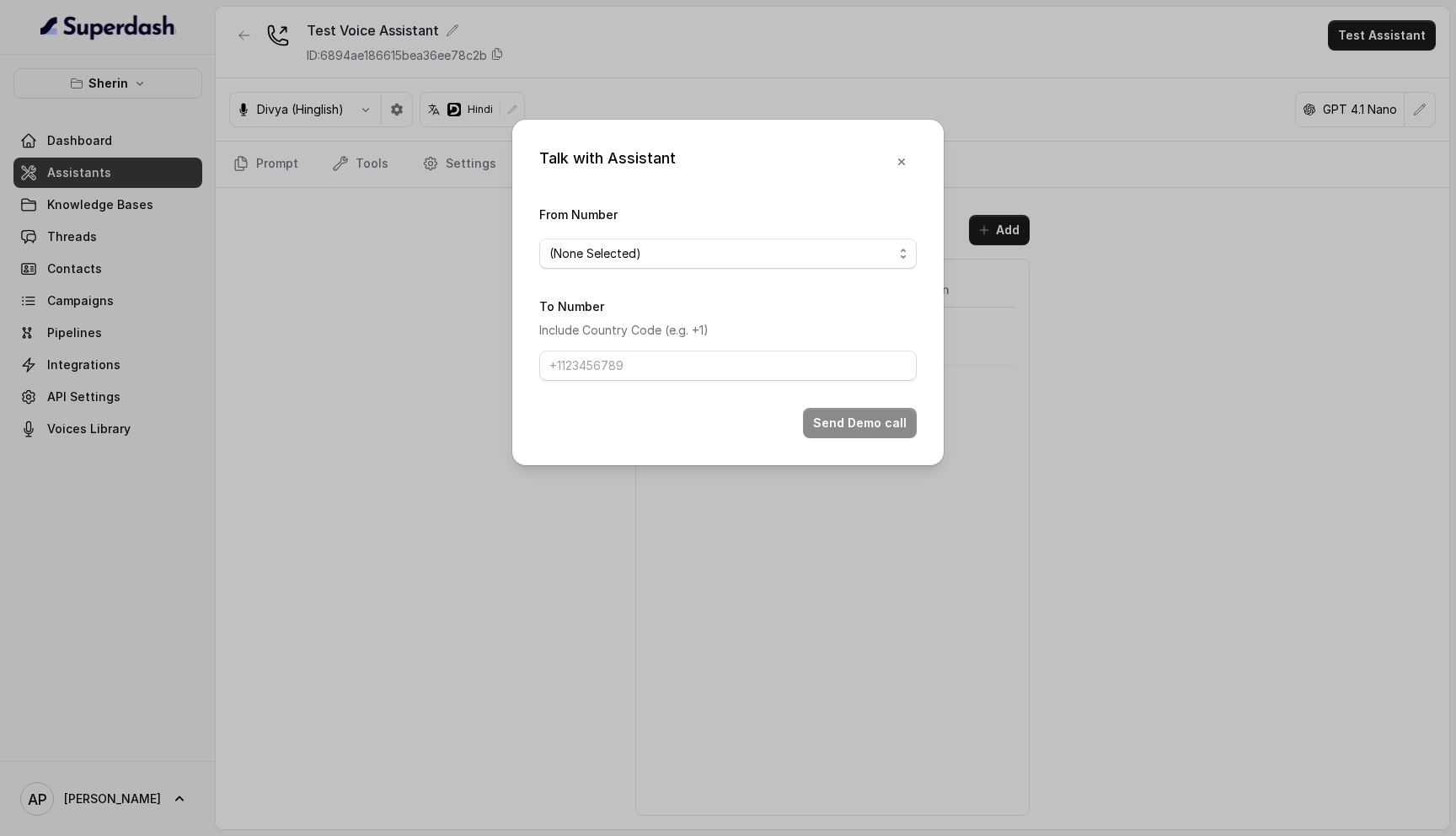
click at [783, 275] on form "From Number (None Selected) To Number Include Country Code (e.g. +1) Send Demo …" at bounding box center [728, 322] width 377 height 235
click at [797, 270] on form "From Number (None Selected) To Number Include Country Code (e.g. +1) Send Demo …" at bounding box center [728, 322] width 377 height 235
click at [829, 253] on span "(None Selected)" at bounding box center [721, 253] width 344 height 20
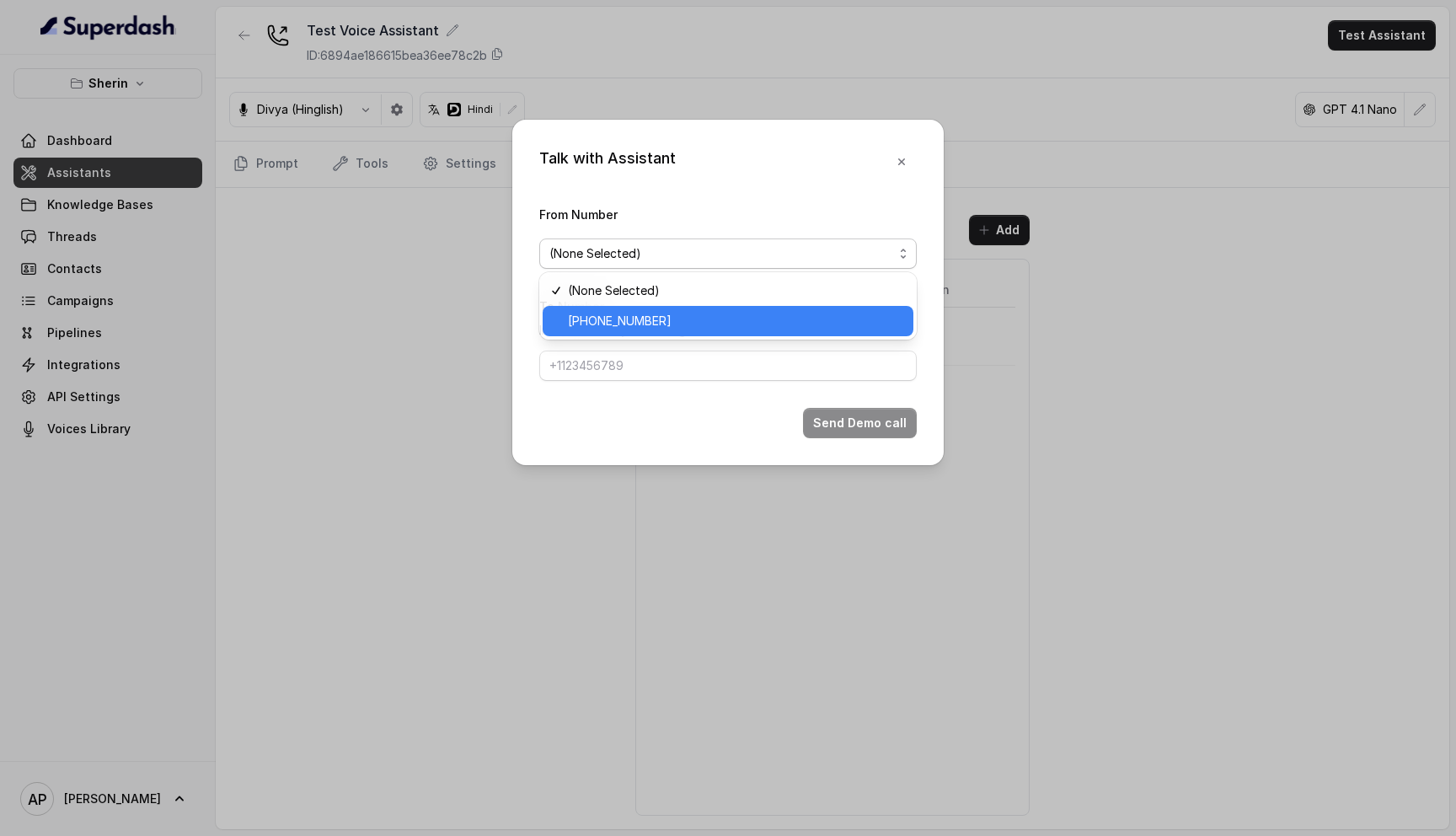
click at [754, 328] on span "+918035316801" at bounding box center [736, 321] width 335 height 20
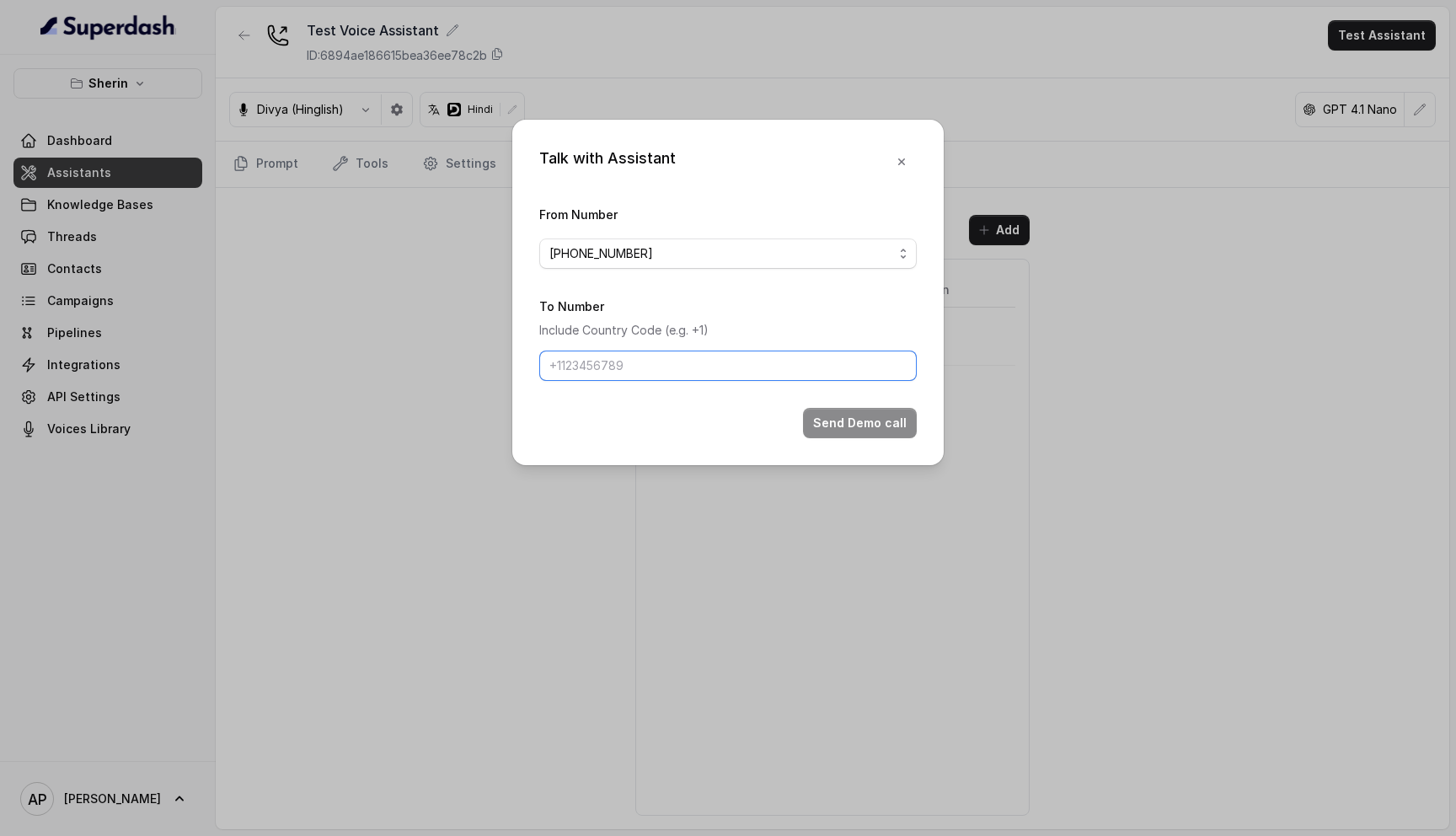
click at [723, 357] on input "To Number" at bounding box center [728, 365] width 377 height 30
type input "917028366802"
click at [855, 444] on div "Talk with Assistant From Number +918035316801 To Number Include Country Code (e…" at bounding box center [728, 293] width 431 height 346
click at [879, 421] on button "Send Demo call" at bounding box center [859, 422] width 114 height 30
